Goal: Task Accomplishment & Management: Manage account settings

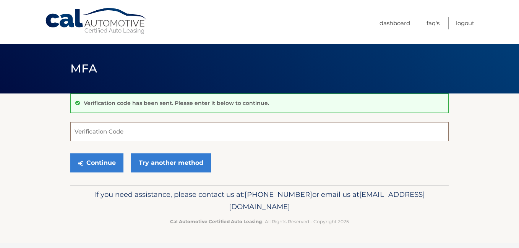
click at [153, 134] on input "Verification Code" at bounding box center [259, 131] width 378 height 19
type input "717431"
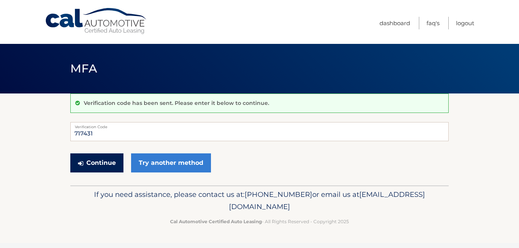
click at [100, 160] on button "Continue" at bounding box center [96, 163] width 53 height 19
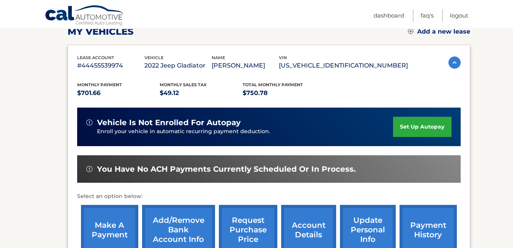
scroll to position [112, 0]
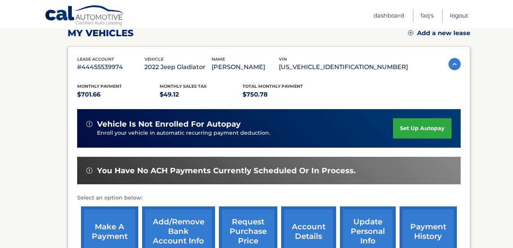
click at [461, 13] on link "Logout" at bounding box center [459, 15] width 18 height 13
